Goal: Register for event/course

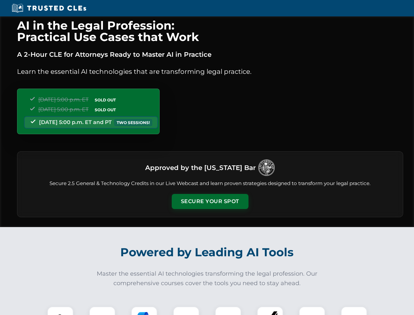
click at [210, 201] on button "Secure Your Spot" at bounding box center [210, 201] width 77 height 15
click at [60, 311] on img at bounding box center [60, 319] width 19 height 19
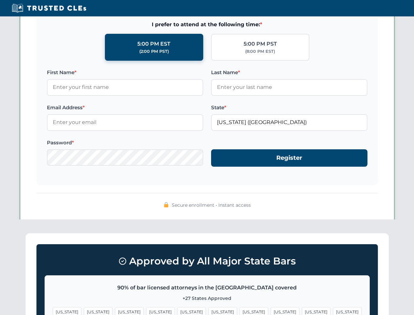
click at [240, 311] on span "[US_STATE]" at bounding box center [254, 312] width 29 height 10
click at [302, 311] on span "[US_STATE]" at bounding box center [316, 312] width 29 height 10
